Goal: Task Accomplishment & Management: Use online tool/utility

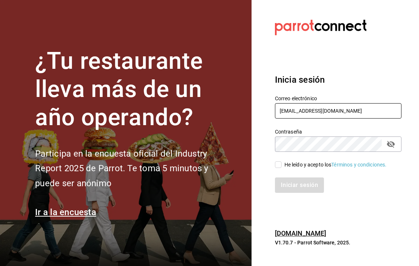
type input "[EMAIL_ADDRESS][DOMAIN_NAME]"
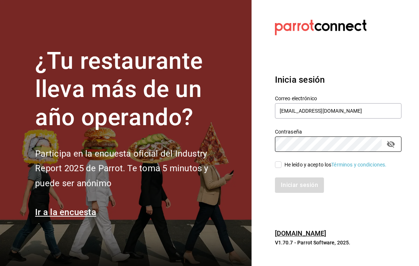
click at [280, 167] on input "He leído y acepto los Términos y condiciones." at bounding box center [278, 164] width 7 height 7
checkbox input "true"
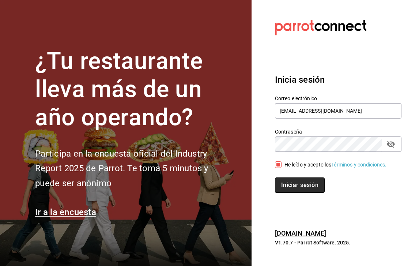
click at [300, 185] on button "Iniciar sesión" at bounding box center [300, 184] width 50 height 15
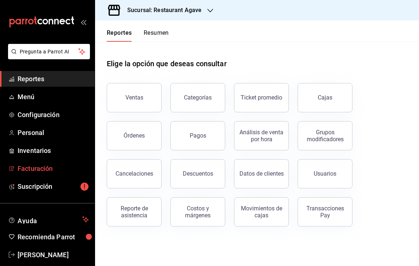
click at [38, 168] on span "Facturación" at bounding box center [53, 168] width 71 height 10
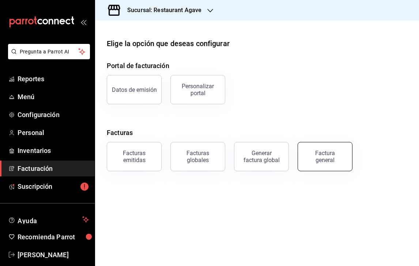
click at [342, 158] on button "Factura general" at bounding box center [325, 156] width 55 height 29
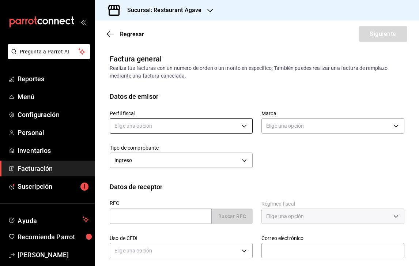
click at [235, 130] on body "Pregunta a Parrot AI Reportes Menú Configuración Personal Inventarios Facturaci…" at bounding box center [209, 133] width 419 height 266
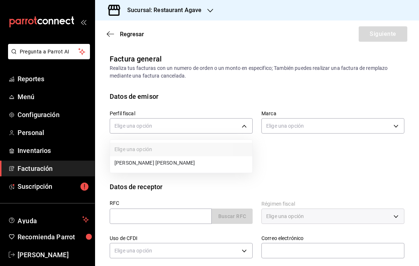
click at [218, 164] on li "[PERSON_NAME] [PERSON_NAME]" at bounding box center [181, 163] width 142 height 14
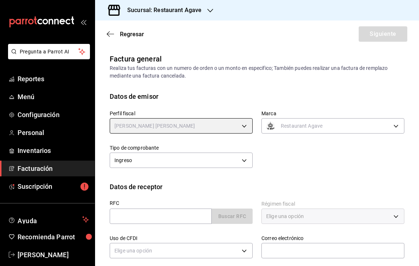
type input "ad901036-74df-4fe8-addc-bdb4b17d016d"
type input "ac14864f-e3a0-4832-92fd-dda121f57a49"
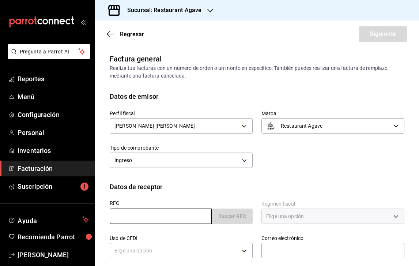
click at [146, 219] on input "text" at bounding box center [161, 215] width 102 height 15
type input "LSI8112153I7"
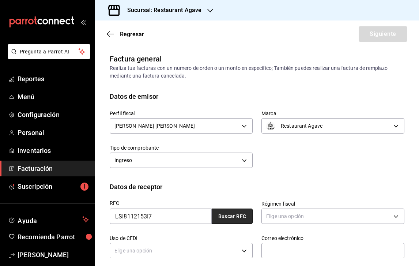
click at [229, 221] on button "Buscar RFC" at bounding box center [232, 215] width 41 height 15
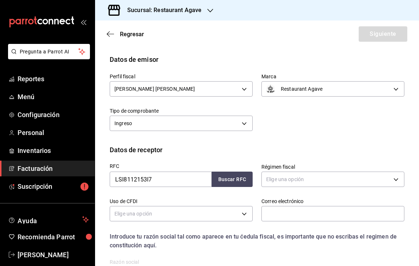
scroll to position [41, 0]
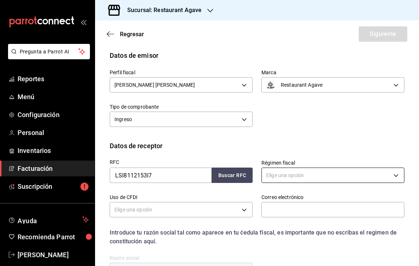
click at [291, 184] on div "Elige una opción" at bounding box center [332, 174] width 143 height 19
click at [291, 178] on body "Pregunta a Parrot AI Reportes Menú Configuración Personal Inventarios Facturaci…" at bounding box center [209, 133] width 419 height 266
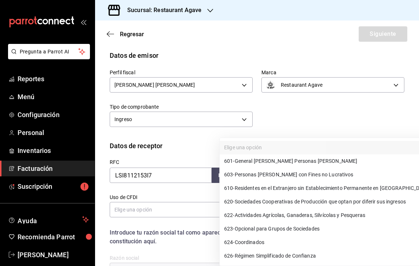
click at [291, 158] on span "601 - General [PERSON_NAME] Personas [PERSON_NAME]" at bounding box center [290, 161] width 133 height 8
type input "601"
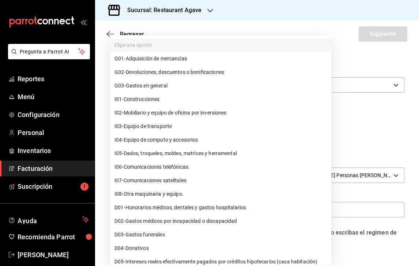
click at [234, 214] on body "Pregunta a Parrot AI Reportes Menú Configuración Personal Inventarios Facturaci…" at bounding box center [209, 133] width 419 height 266
click at [175, 86] on li "G03 - Gastos en general" at bounding box center [220, 86] width 221 height 14
type input "G03"
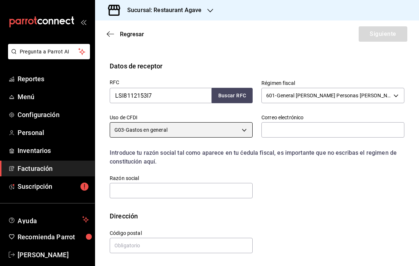
scroll to position [121, 0]
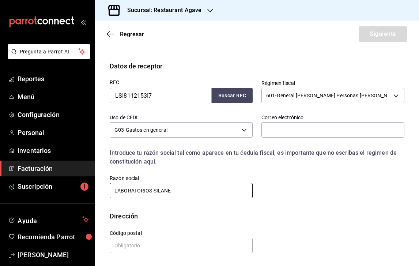
type input "LABORATORIOS SILANES"
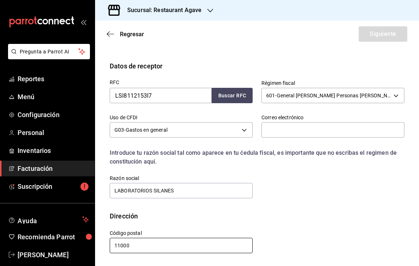
scroll to position [0, 0]
type input "11000"
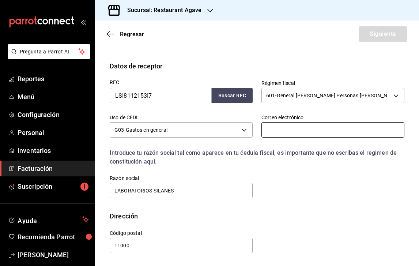
click at [297, 135] on input "text" at bounding box center [332, 129] width 143 height 15
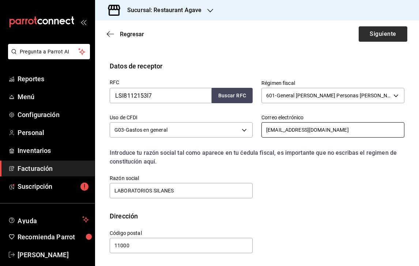
type input "[EMAIL_ADDRESS][DOMAIN_NAME]"
click at [384, 33] on button "Siguiente" at bounding box center [383, 33] width 49 height 15
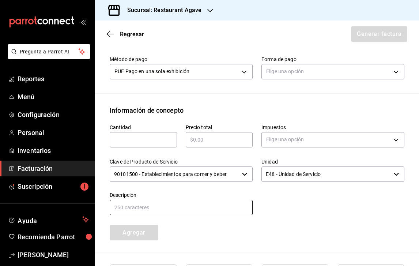
scroll to position [238, 0]
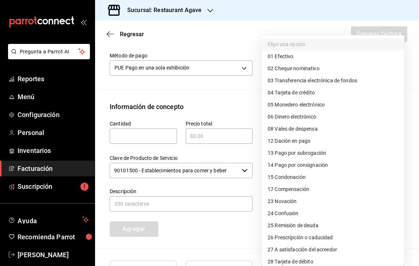
click at [300, 72] on body "Pregunta a Parrot AI Reportes Menú Configuración Personal Inventarios Facturaci…" at bounding box center [209, 133] width 419 height 266
click at [309, 94] on span "04 Tarjeta de crédito" at bounding box center [291, 93] width 47 height 8
type input "04"
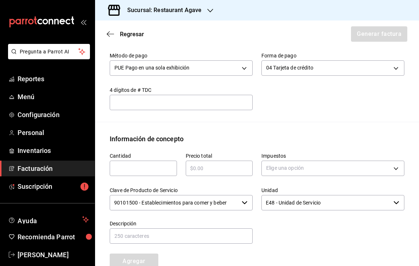
click at [143, 168] on input "text" at bounding box center [143, 168] width 67 height 9
type input "1"
click at [205, 170] on input "text" at bounding box center [219, 168] width 67 height 9
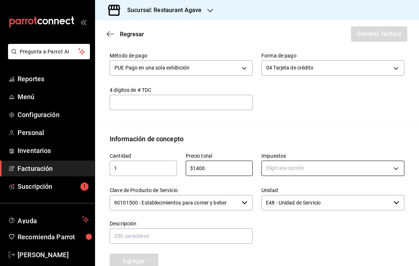
type input "$1400"
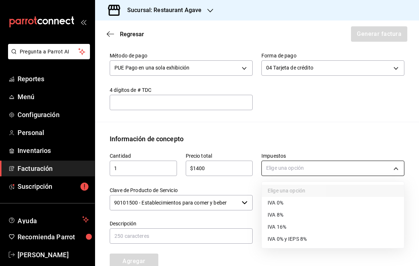
click at [309, 169] on body "Pregunta a Parrot AI Reportes Menú Configuración Personal Inventarios Facturaci…" at bounding box center [209, 133] width 419 height 266
click at [288, 227] on li "IVA 16%" at bounding box center [333, 227] width 142 height 12
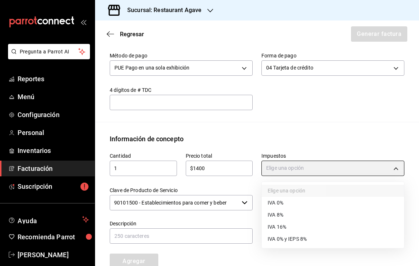
type input "IVA_16"
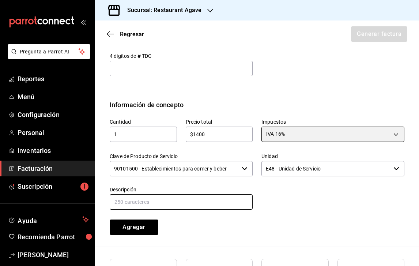
scroll to position [274, 0]
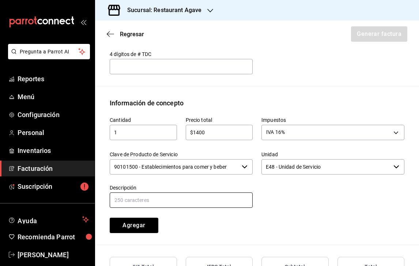
click at [211, 200] on input "text" at bounding box center [181, 199] width 143 height 15
type input "o"
type input "consumo"
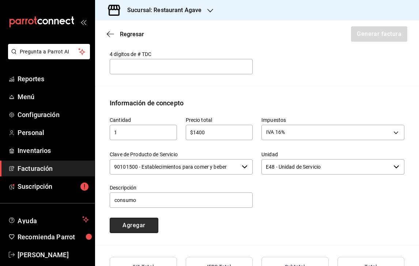
click at [148, 223] on button "Agregar" at bounding box center [134, 225] width 49 height 15
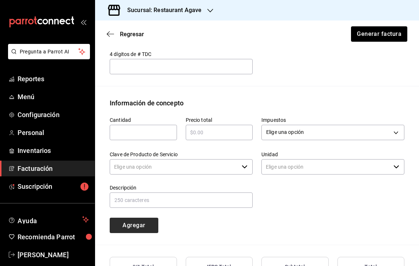
type input "90101500 - Establecimientos para comer y beber"
type input "E48 - Unidad de Servicio"
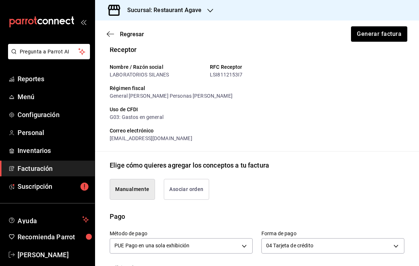
scroll to position [25, 0]
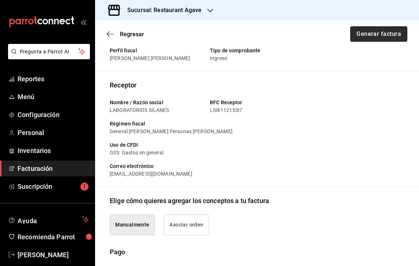
click at [390, 34] on button "Generar factura" at bounding box center [378, 33] width 57 height 15
